Goal: Use online tool/utility: Use online tool/utility

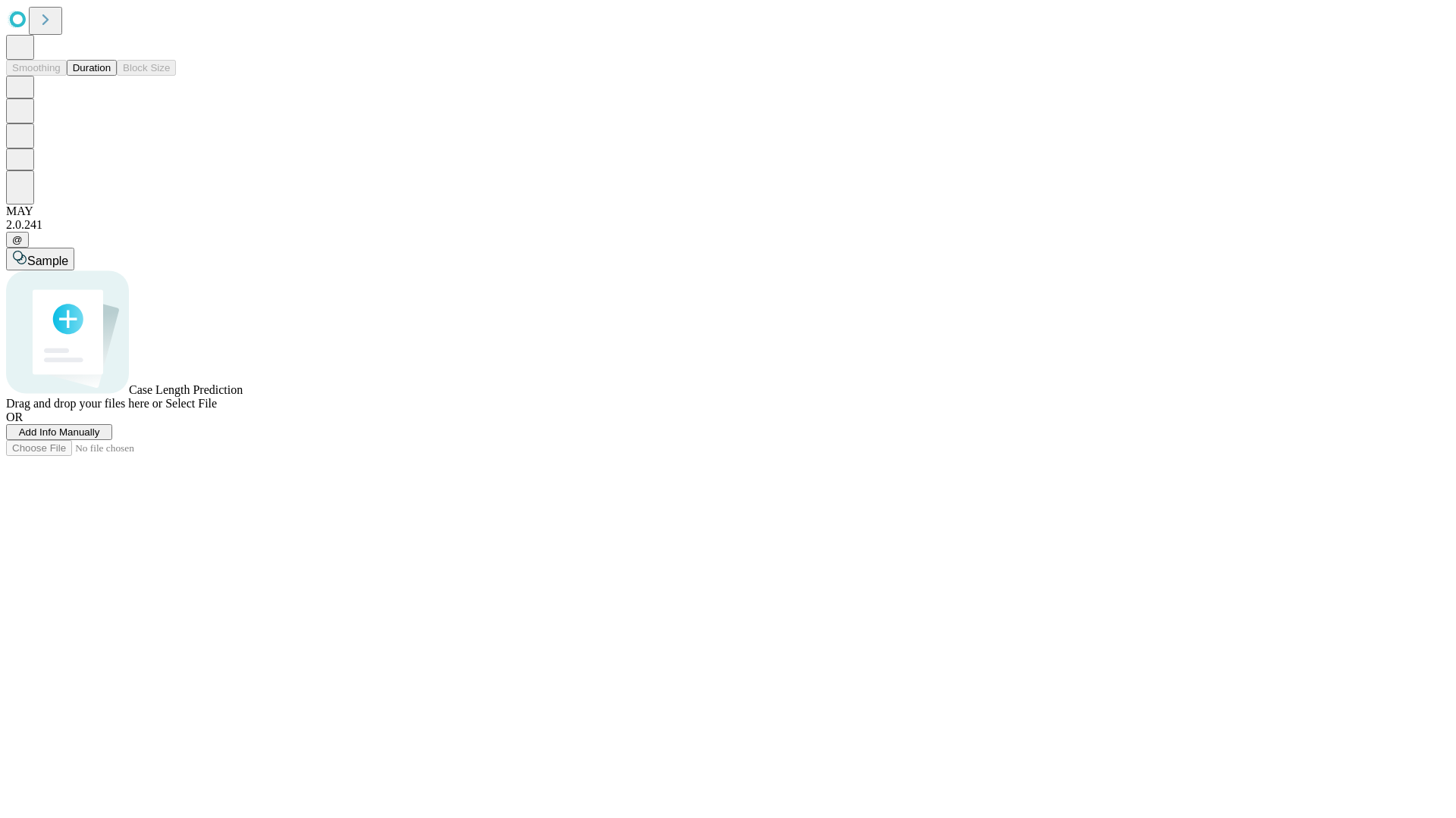
click at [111, 76] on button "Duration" at bounding box center [91, 68] width 50 height 16
click at [100, 438] on span "Add Info Manually" at bounding box center [59, 433] width 81 height 12
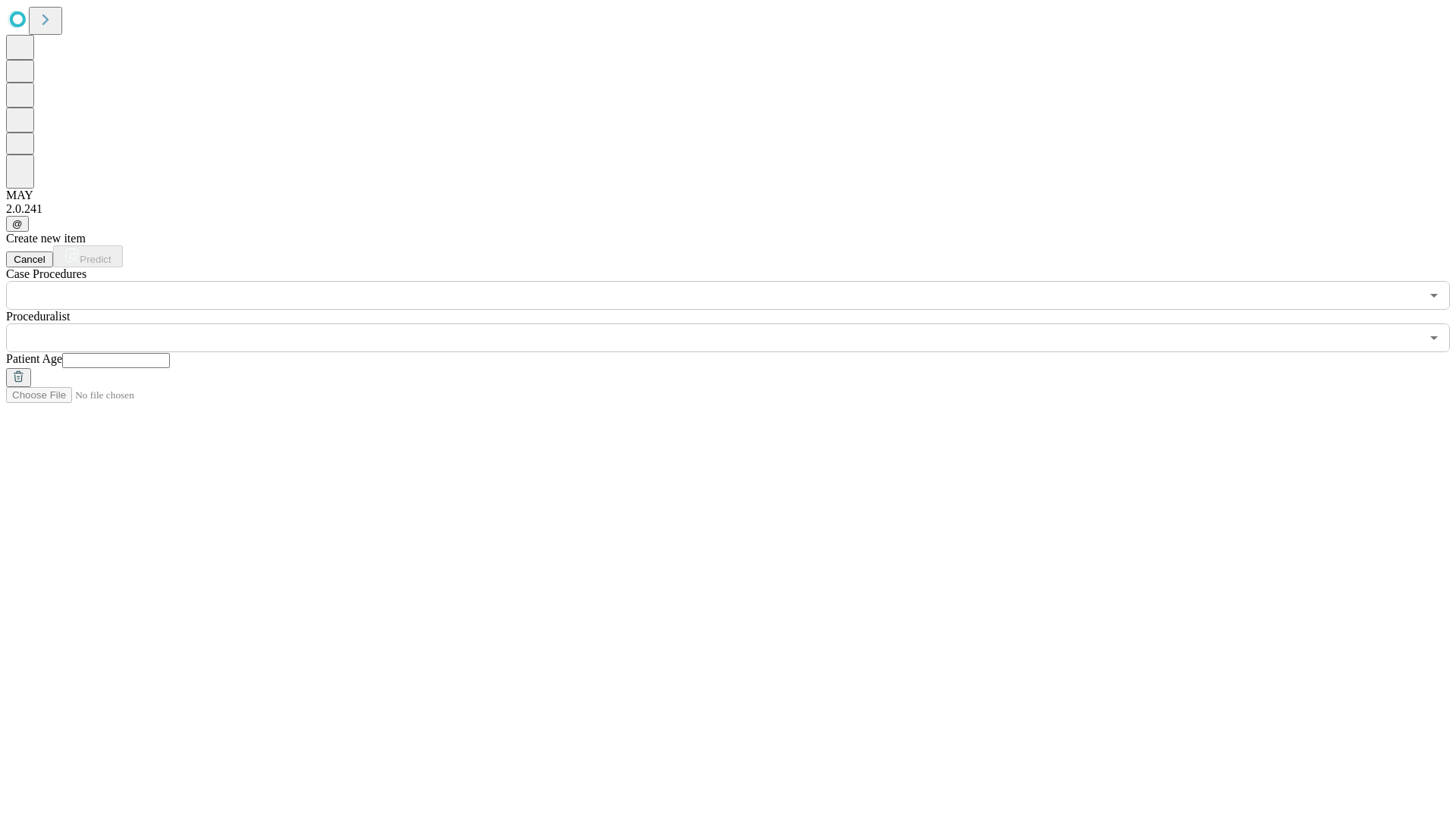
click at [170, 353] on input "text" at bounding box center [116, 360] width 108 height 15
type input "**"
click at [739, 324] on input "text" at bounding box center [712, 337] width 1414 height 28
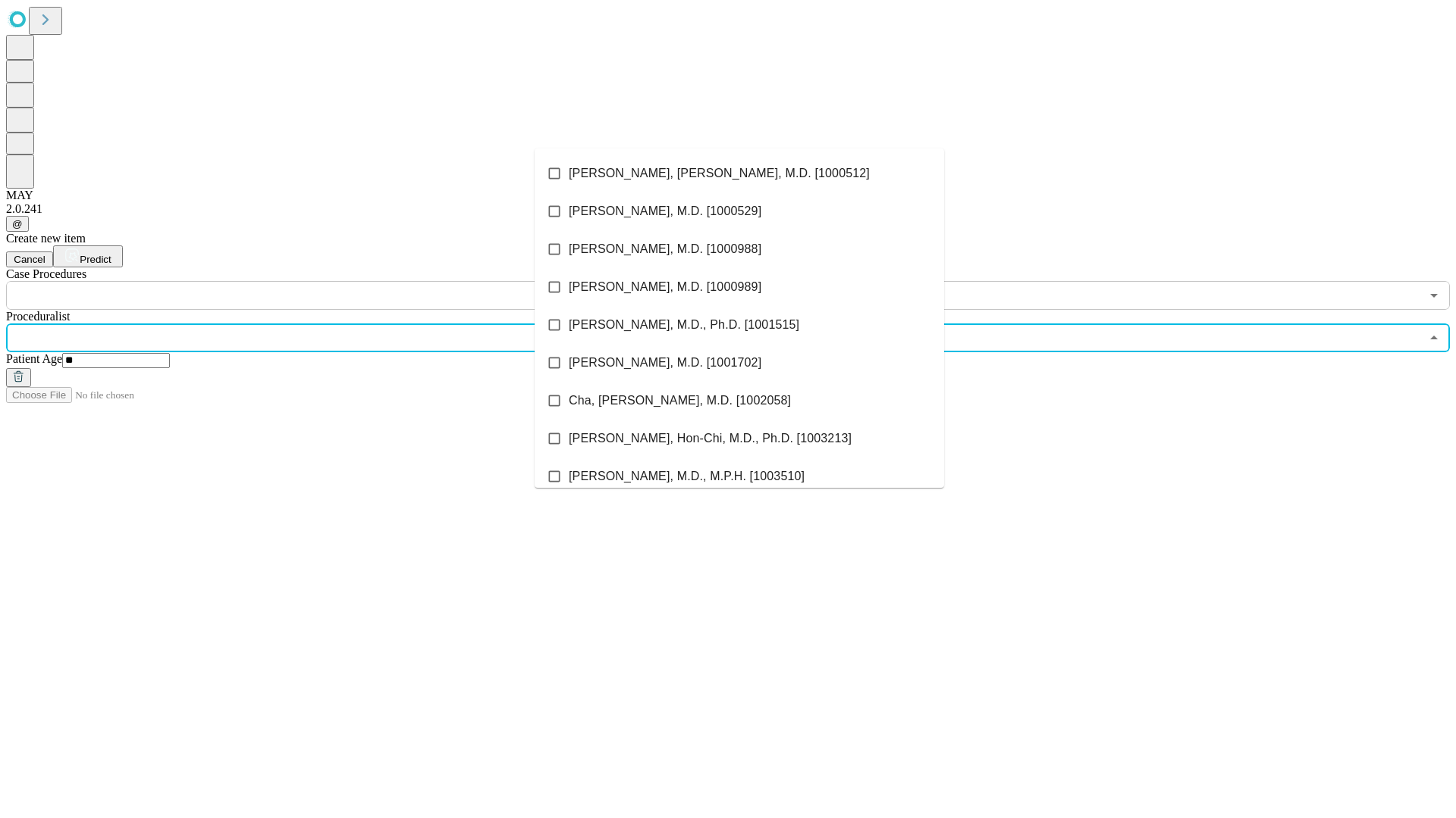
click at [739, 174] on li "[PERSON_NAME], [PERSON_NAME], M.D. [1000512]" at bounding box center [739, 174] width 409 height 38
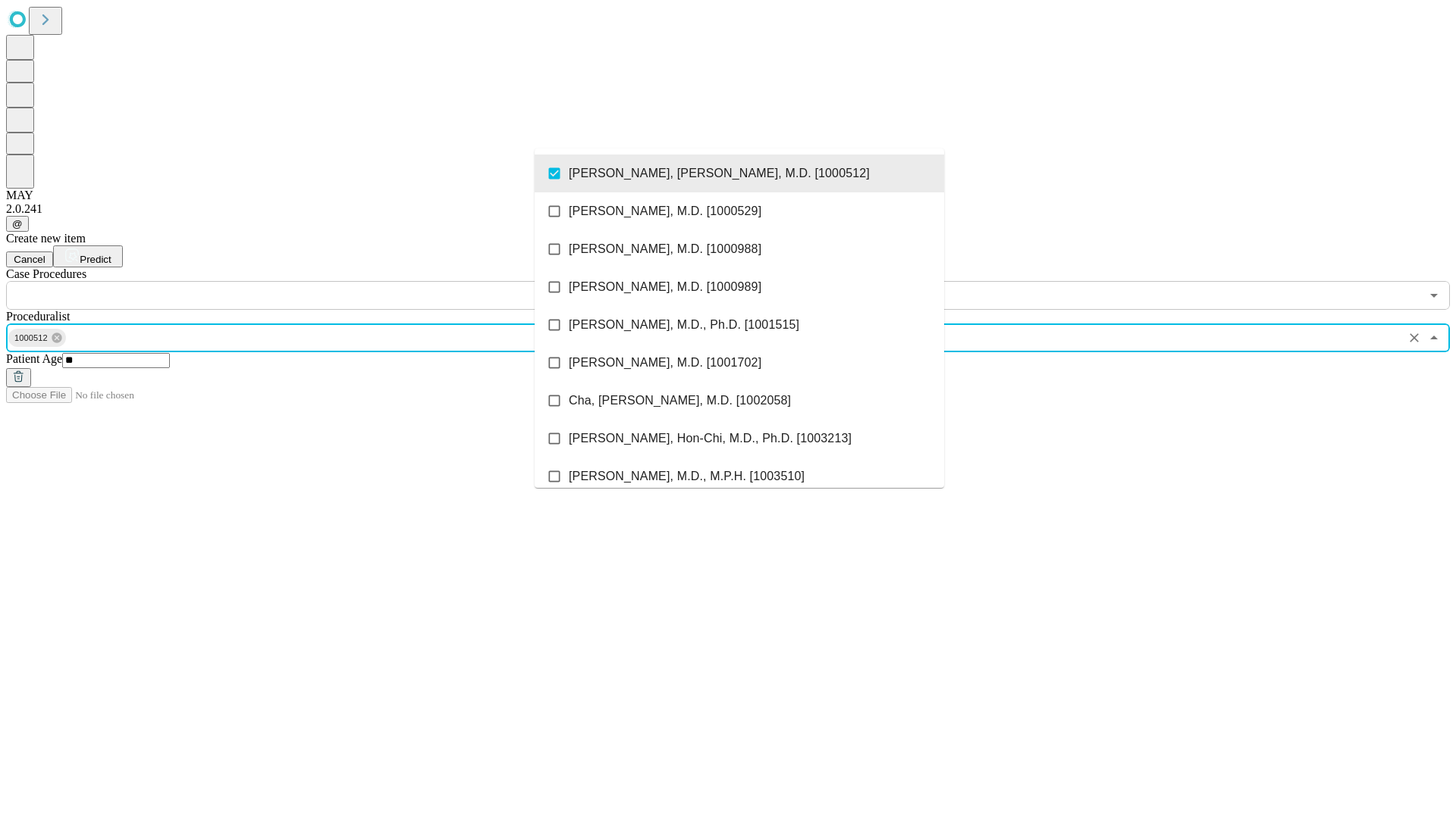
click at [319, 281] on input "text" at bounding box center [712, 295] width 1414 height 28
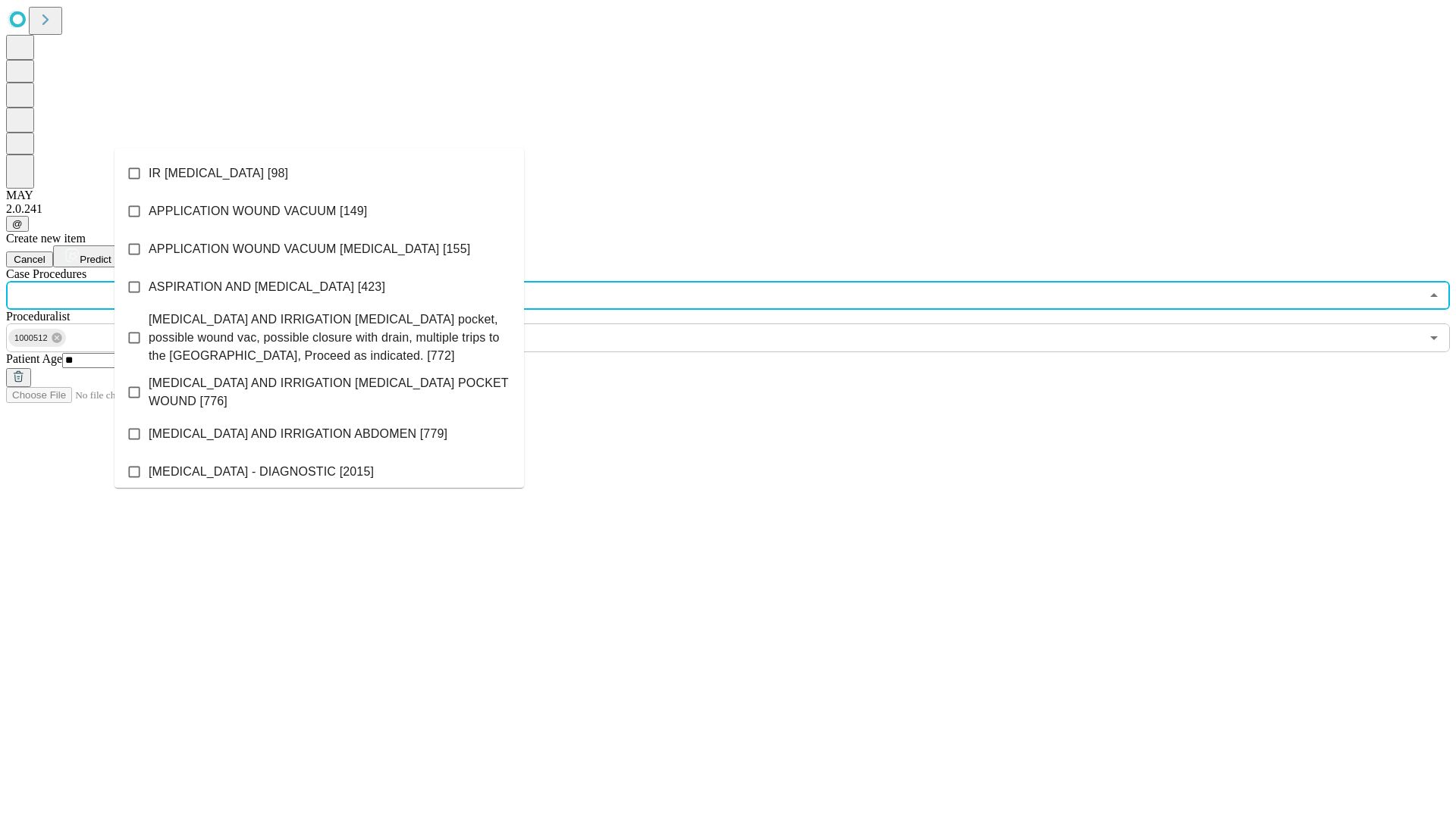
click at [319, 174] on li "IR [MEDICAL_DATA] [98]" at bounding box center [319, 174] width 409 height 38
click at [111, 254] on span "Predict" at bounding box center [95, 260] width 31 height 12
